Goal: Task Accomplishment & Management: Manage account settings

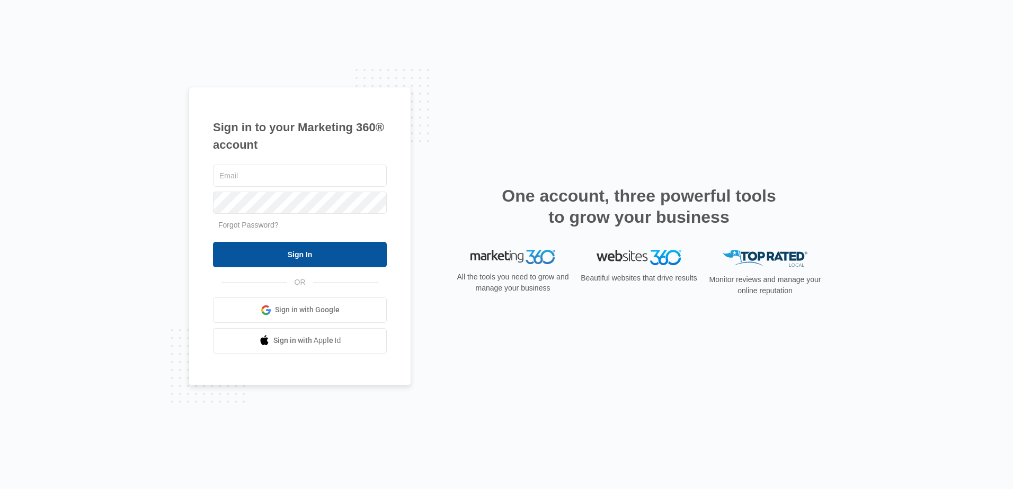
type input "[EMAIL_ADDRESS][DOMAIN_NAME]"
click at [317, 249] on input "Sign In" at bounding box center [300, 254] width 174 height 25
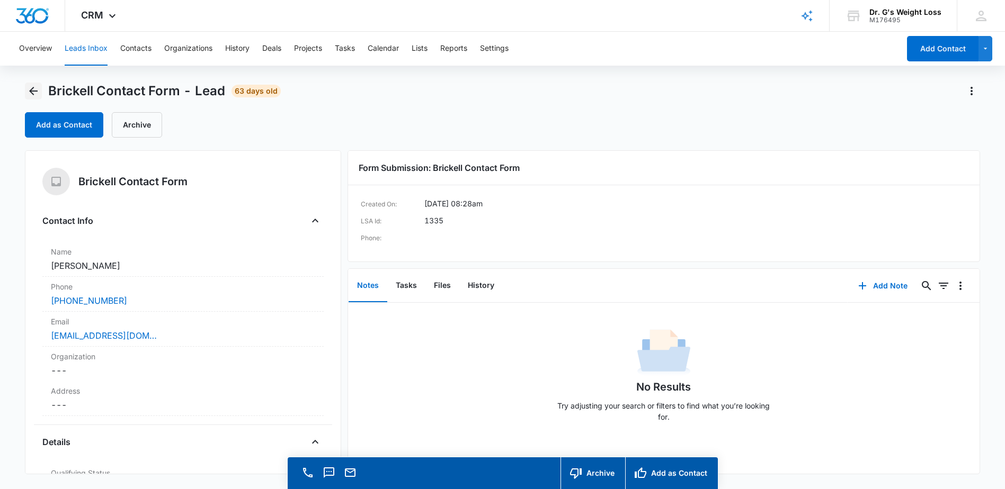
click at [30, 89] on icon "Back" at bounding box center [33, 91] width 13 height 13
